Goal: Information Seeking & Learning: Learn about a topic

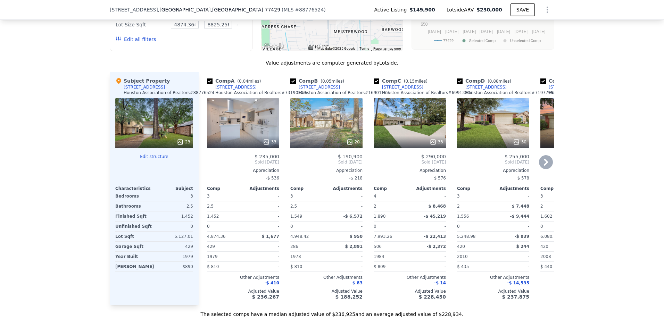
scroll to position [693, 0]
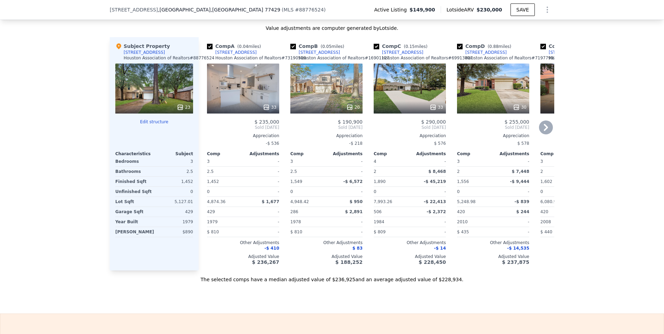
click at [539, 134] on icon at bounding box center [546, 128] width 14 height 14
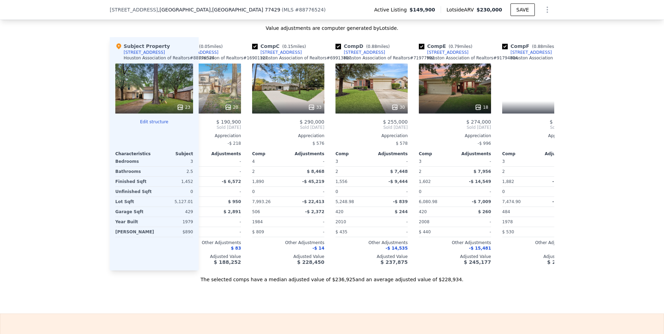
scroll to position [0, 167]
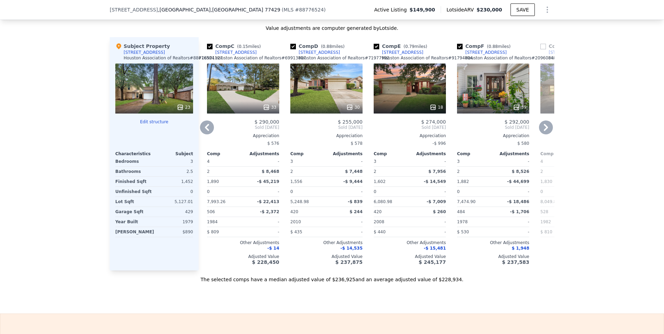
click at [400, 217] on div "420" at bounding box center [391, 212] width 35 height 10
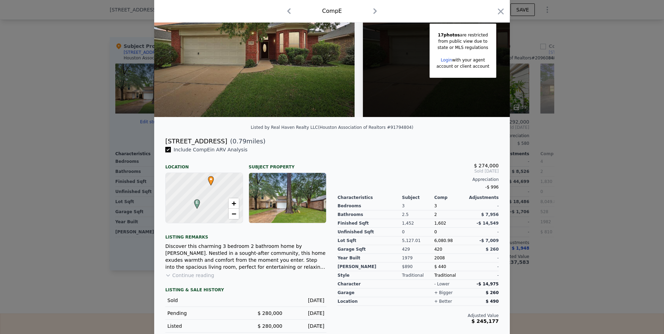
scroll to position [71, 0]
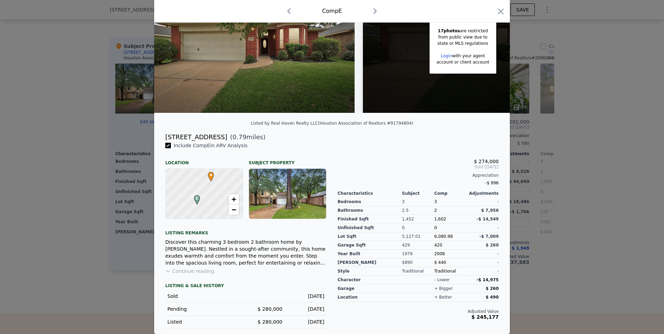
click at [500, 18] on div "Comp E" at bounding box center [332, 11] width 356 height 23
click at [499, 13] on icon "button" at bounding box center [501, 12] width 10 height 10
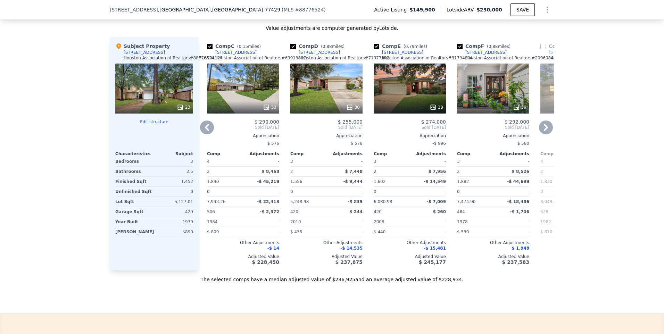
click at [421, 104] on div "18" at bounding box center [410, 89] width 72 height 50
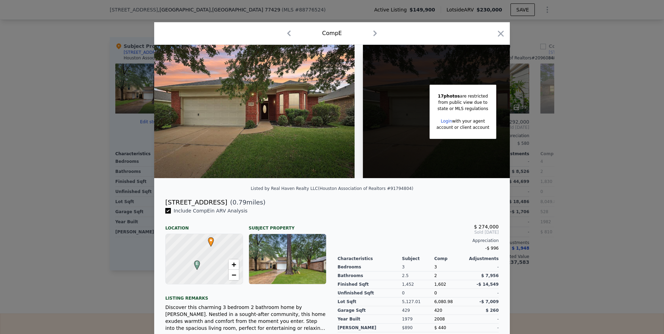
click at [275, 71] on img at bounding box center [254, 111] width 201 height 133
click at [494, 28] on div "Comp E" at bounding box center [332, 33] width 345 height 11
click at [370, 32] on icon "button" at bounding box center [375, 33] width 11 height 11
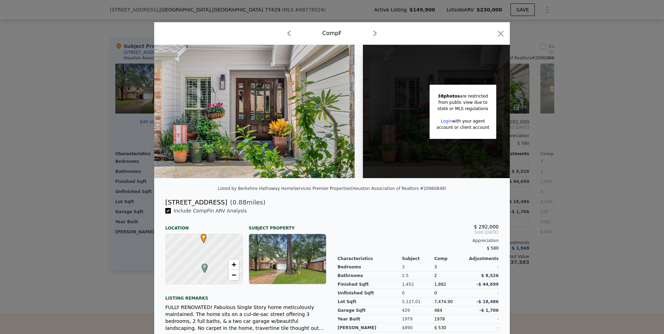
click at [370, 32] on icon "button" at bounding box center [375, 33] width 11 height 11
checkbox input "false"
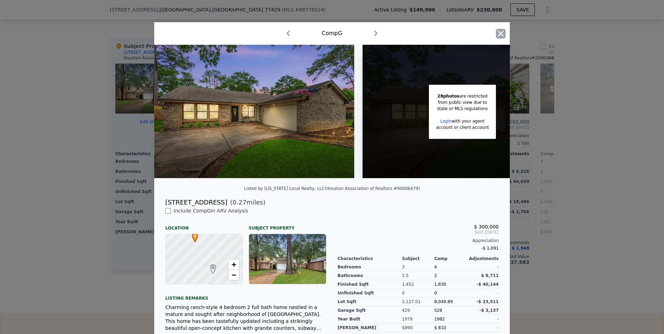
click at [496, 36] on icon "button" at bounding box center [501, 34] width 10 height 10
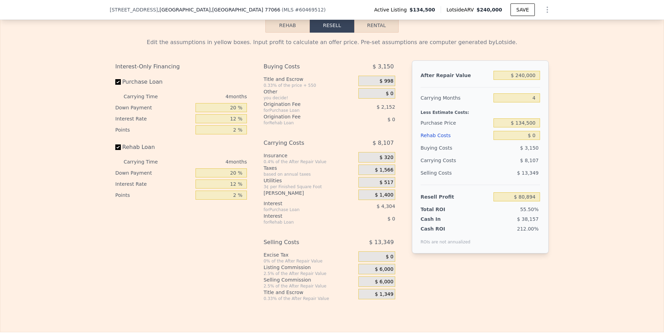
scroll to position [1005, 0]
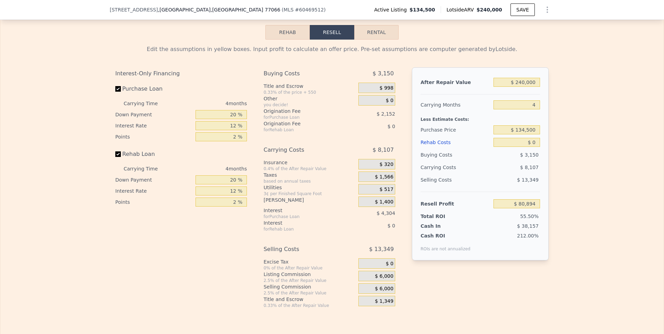
click at [363, 40] on button "Rental" at bounding box center [376, 32] width 44 height 15
select select "30"
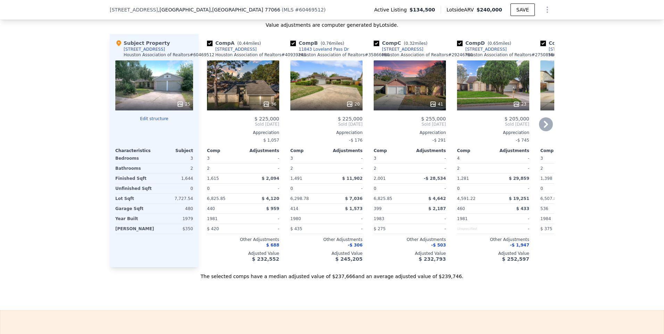
scroll to position [693, 0]
